Goal: Transaction & Acquisition: Purchase product/service

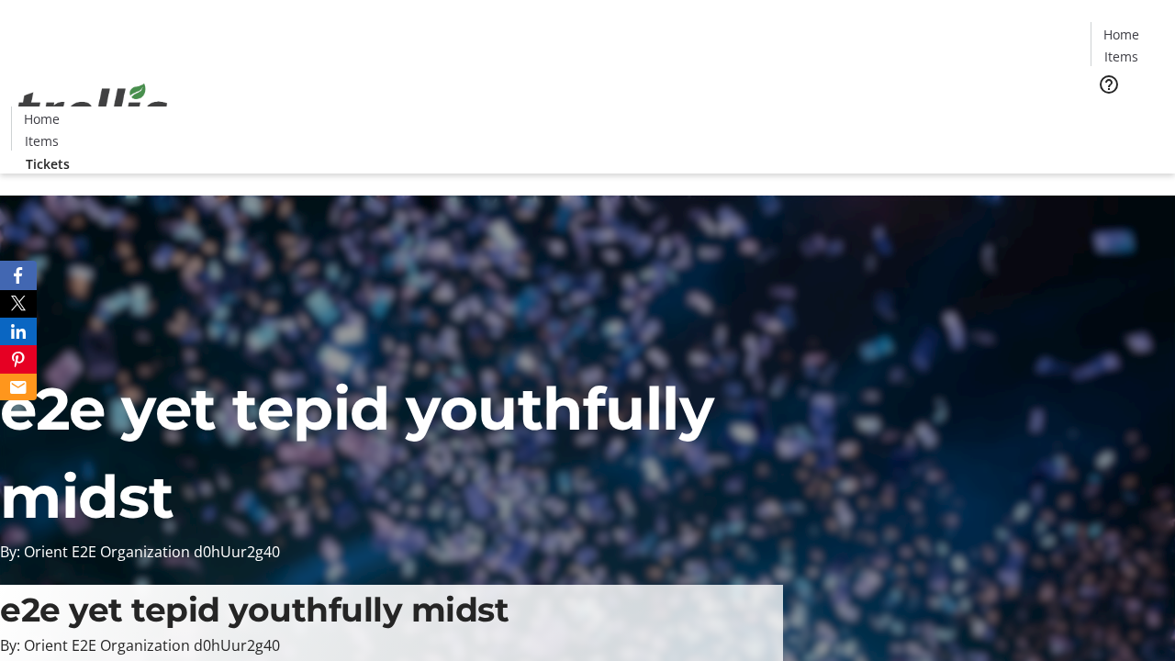
click at [1106, 107] on span "Tickets" at bounding box center [1128, 116] width 44 height 19
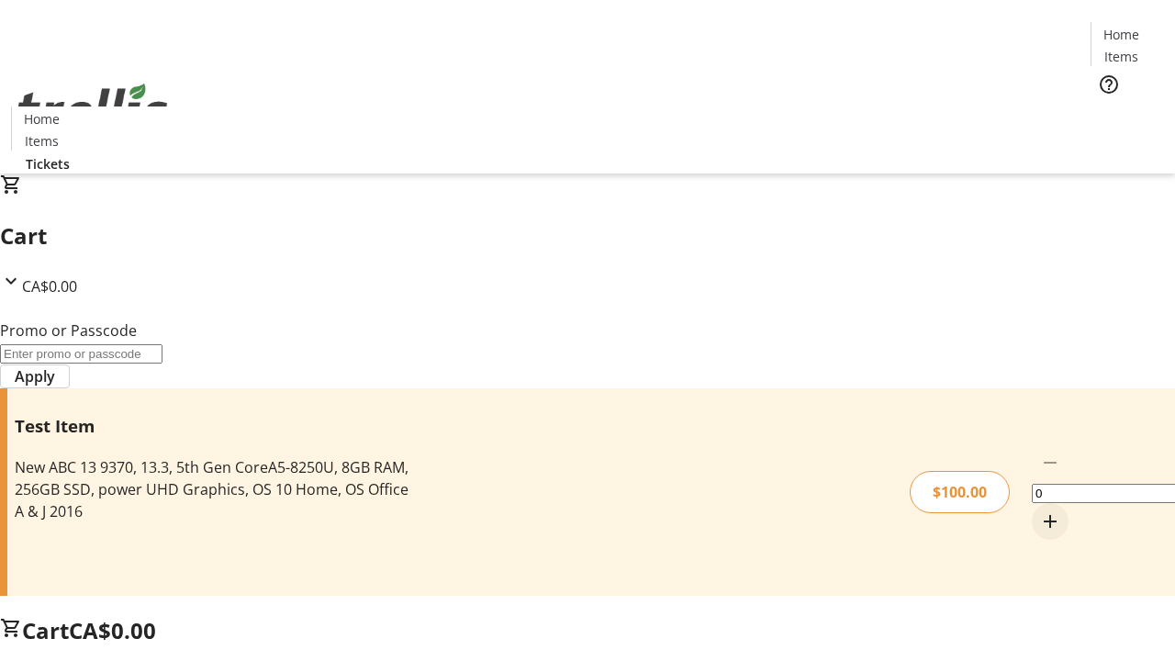
click at [1039, 511] on mat-icon "Increment by one" at bounding box center [1050, 522] width 22 height 22
type input "1"
type input "FLAT"
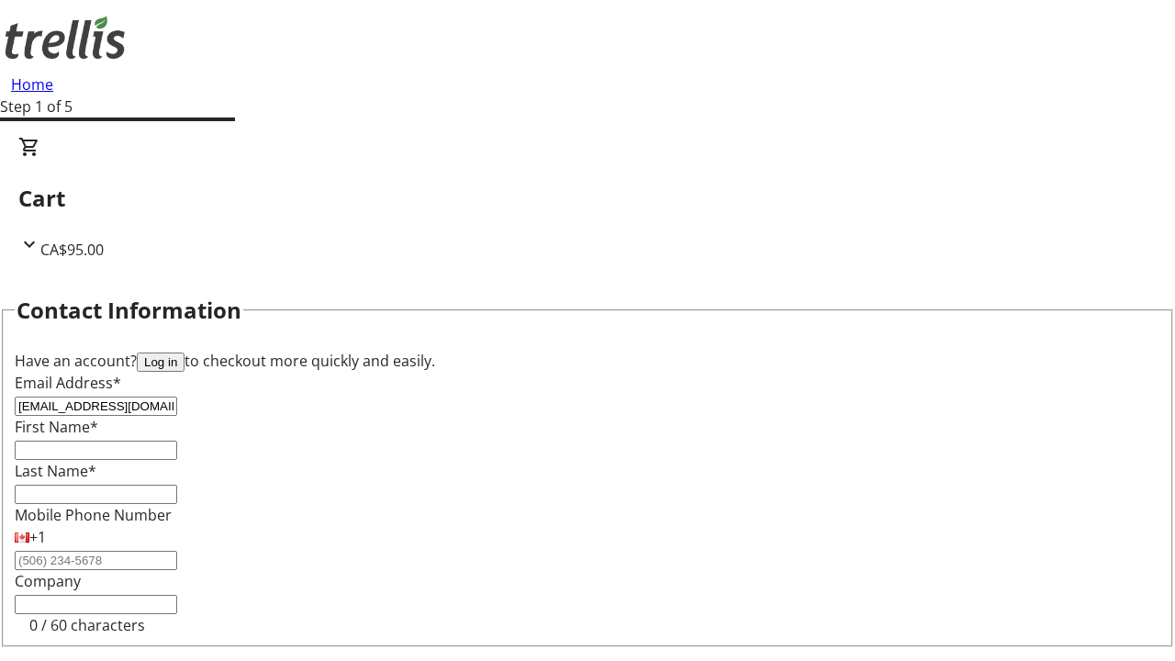
type input "[EMAIL_ADDRESS][DOMAIN_NAME]"
type input "Ashleigh"
type input "Bergnaum"
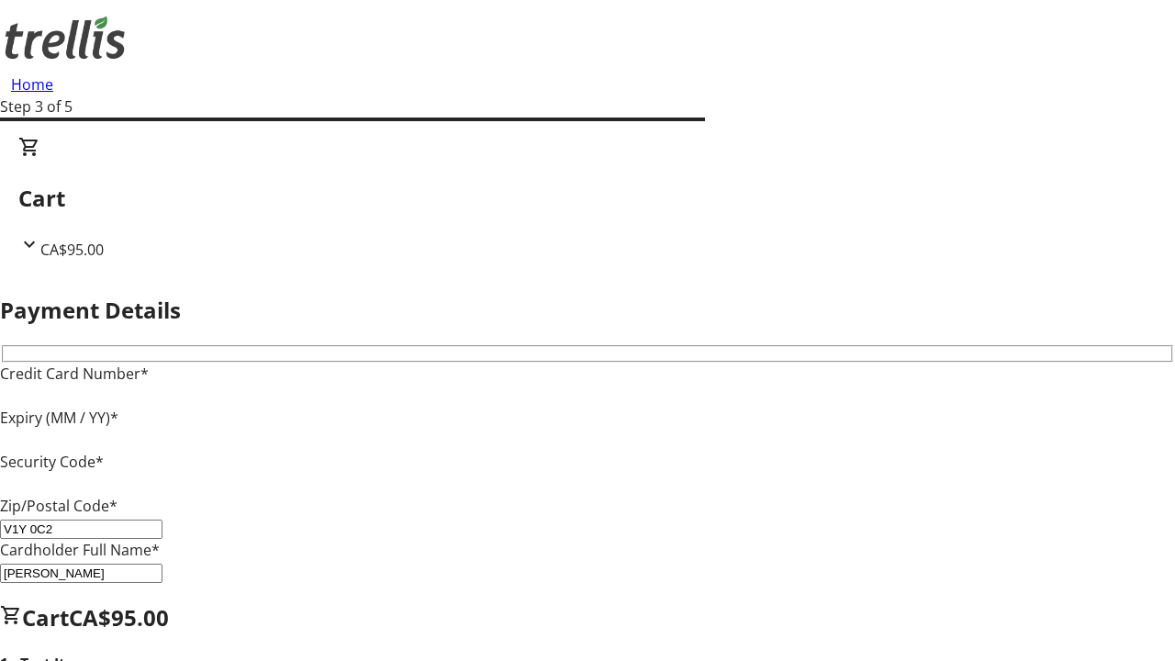
type input "V1Y 0C2"
